Goal: Check status: Check status

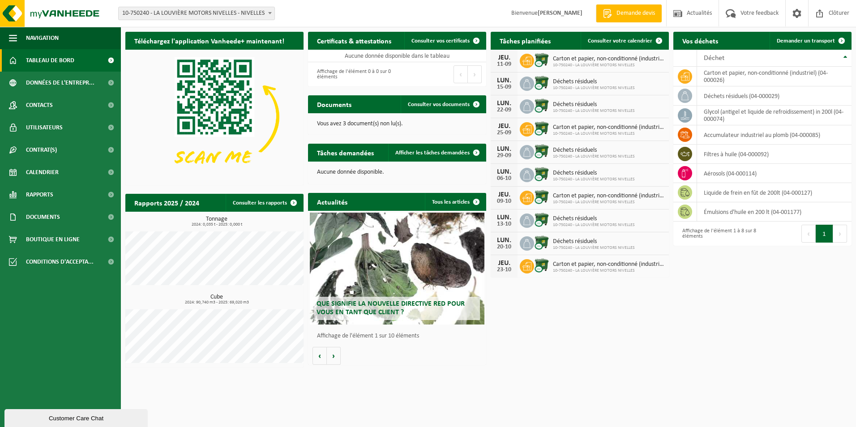
click at [49, 61] on span "Tableau de bord" at bounding box center [50, 60] width 48 height 22
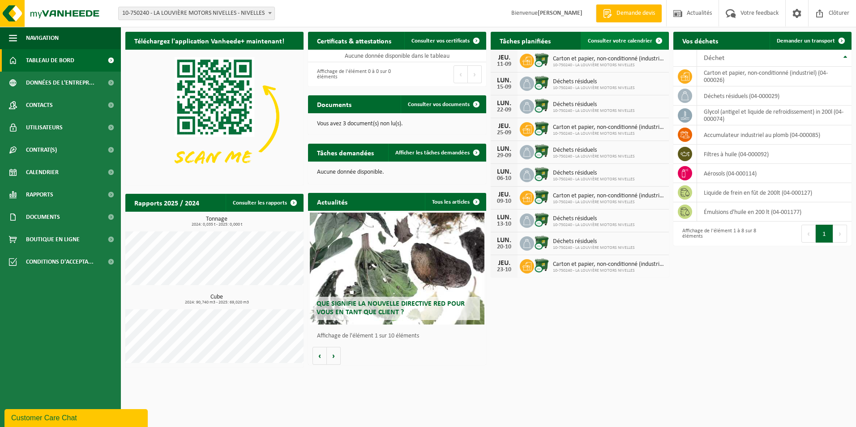
click at [613, 41] on span "Consulter votre calendrier" at bounding box center [620, 41] width 64 height 6
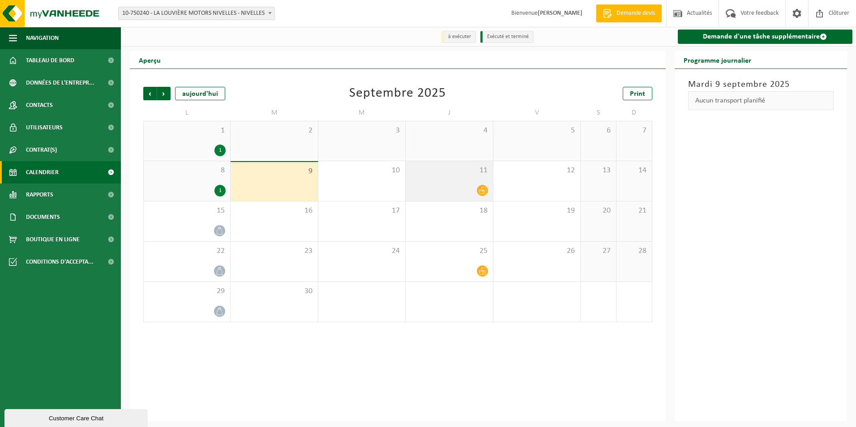
click at [485, 188] on icon at bounding box center [483, 191] width 8 height 8
